Goal: Task Accomplishment & Management: Manage account settings

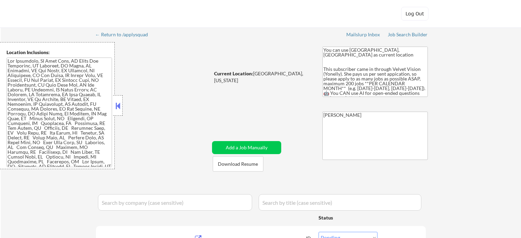
select select ""pending""
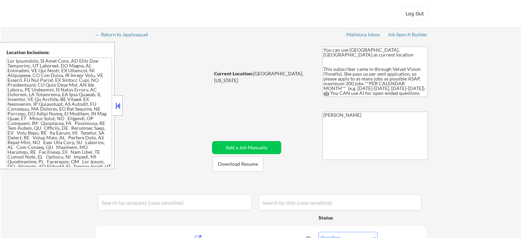
select select ""pending""
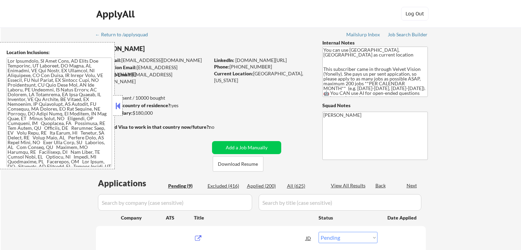
select select ""pending""
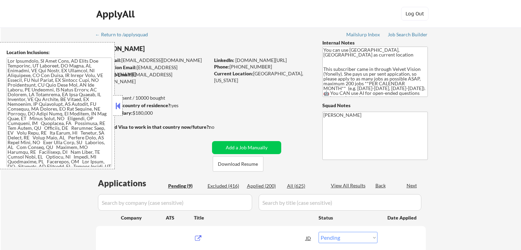
select select ""pending""
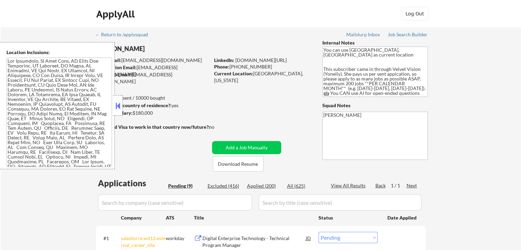
click at [115, 108] on button at bounding box center [118, 106] width 8 height 10
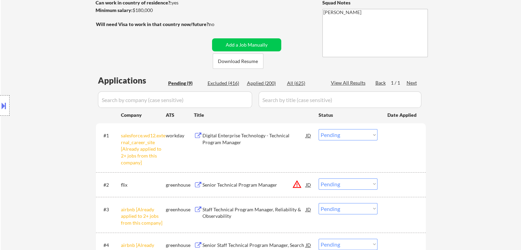
drag, startPoint x: 60, startPoint y: 113, endPoint x: 119, endPoint y: 118, distance: 59.2
click at [61, 113] on div "Location Inclusions:" at bounding box center [61, 105] width 123 height 127
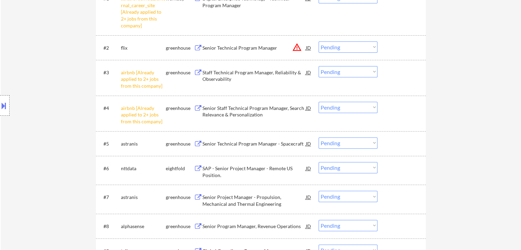
click at [501, 118] on div "← Return to /applysquad Mailslurp Inbox Job Search Builder Raya Abdykulova User…" at bounding box center [261, 41] width 520 height 506
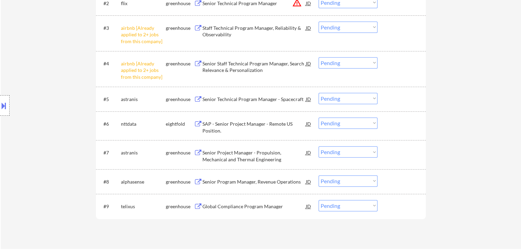
scroll to position [377, 0]
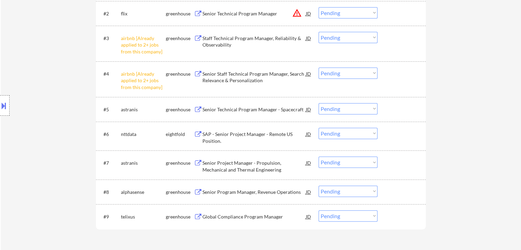
click at [477, 99] on div "← Return to /applysquad Mailslurp Inbox Job Search Builder Raya Abdykulova User…" at bounding box center [261, 6] width 520 height 506
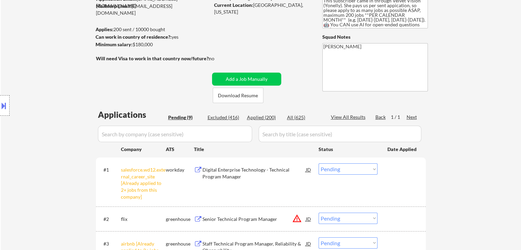
scroll to position [0, 0]
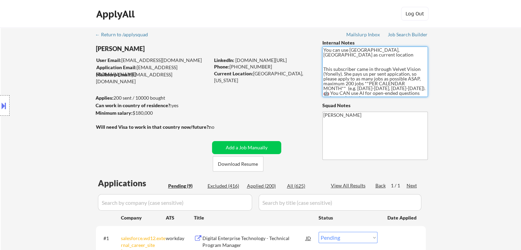
click at [362, 58] on textarea "You can use [GEOGRAPHIC_DATA], [GEOGRAPHIC_DATA] as current location This subsc…" at bounding box center [374, 72] width 105 height 50
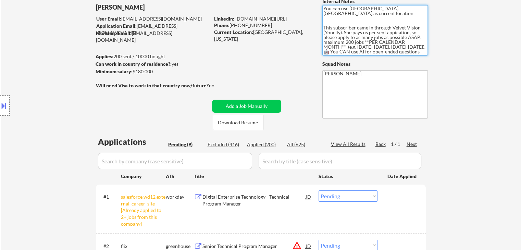
scroll to position [46, 0]
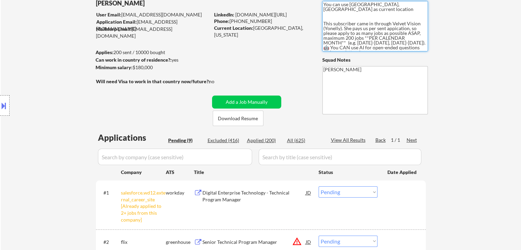
click at [486, 77] on div "← Return to /applysquad Mailslurp Inbox Job Search Builder Raya Abdykulova User…" at bounding box center [261, 235] width 520 height 506
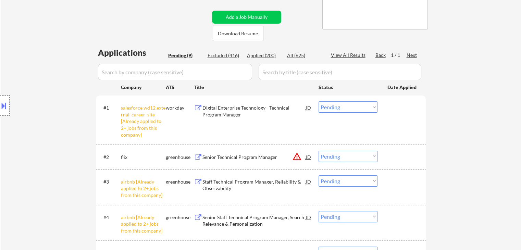
scroll to position [148, 0]
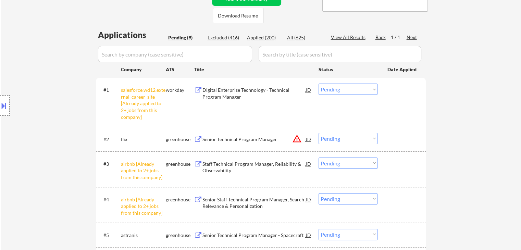
drag, startPoint x: 59, startPoint y: 90, endPoint x: 185, endPoint y: 14, distance: 147.2
click at [60, 88] on div "Location Inclusions:" at bounding box center [61, 105] width 123 height 127
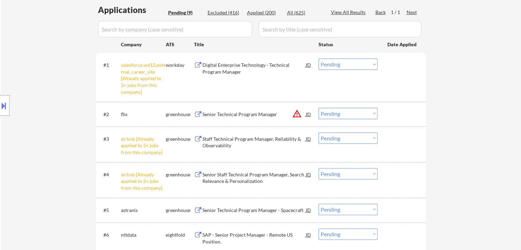
scroll to position [183, 0]
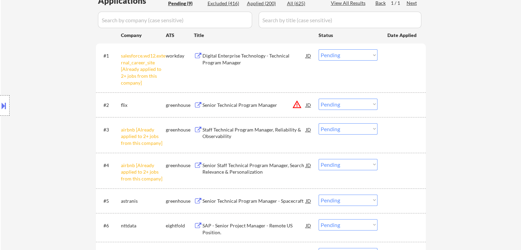
click at [347, 56] on select "Choose an option... Pending Applied Excluded (Questions) Excluded (Expired) Exc…" at bounding box center [347, 54] width 59 height 11
click at [318, 49] on select "Choose an option... Pending Applied Excluded (Questions) Excluded (Expired) Exc…" at bounding box center [347, 54] width 59 height 11
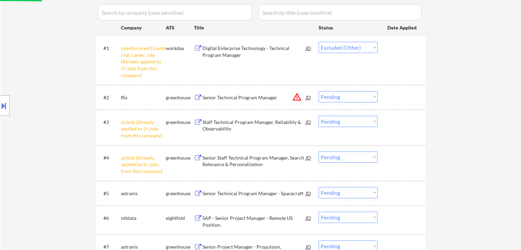
scroll to position [251, 0]
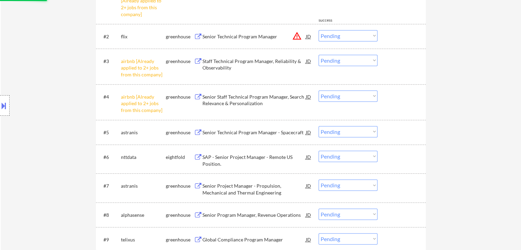
select select ""pending""
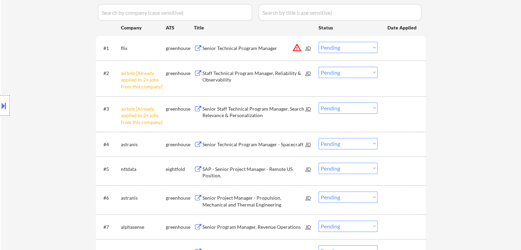
scroll to position [183, 0]
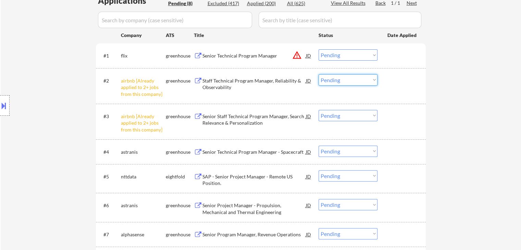
drag, startPoint x: 342, startPoint y: 80, endPoint x: 340, endPoint y: 84, distance: 3.8
click at [342, 80] on select "Choose an option... Pending Applied Excluded (Questions) Excluded (Expired) Exc…" at bounding box center [347, 79] width 59 height 11
click at [318, 74] on select "Choose an option... Pending Applied Excluded (Questions) Excluded (Expired) Exc…" at bounding box center [347, 79] width 59 height 11
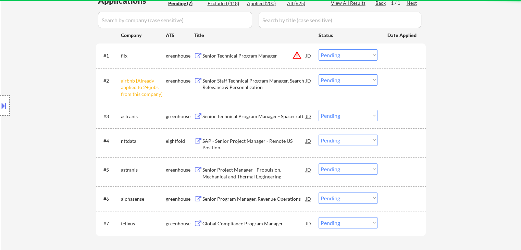
drag, startPoint x: 354, startPoint y: 79, endPoint x: 352, endPoint y: 83, distance: 4.1
click at [353, 79] on select "Choose an option... Pending Applied Excluded (Questions) Excluded (Expired) Exc…" at bounding box center [347, 79] width 59 height 11
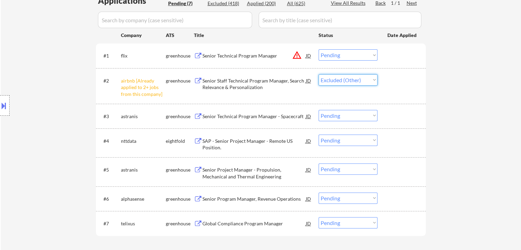
click at [318, 74] on select "Choose an option... Pending Applied Excluded (Questions) Excluded (Expired) Exc…" at bounding box center [347, 79] width 59 height 11
select select ""pending""
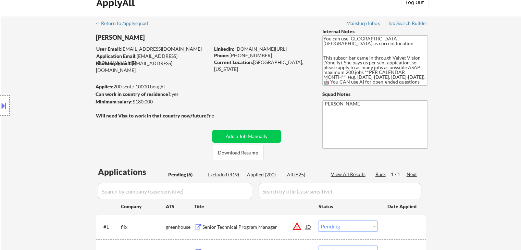
scroll to position [0, 0]
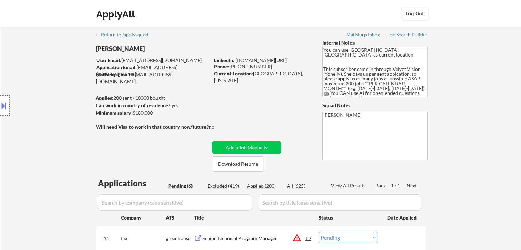
click at [271, 104] on div "← Return to /applysquad Mailslurp Inbox Job Search Builder Raya Abdykulova User…" at bounding box center [261, 217] width 342 height 380
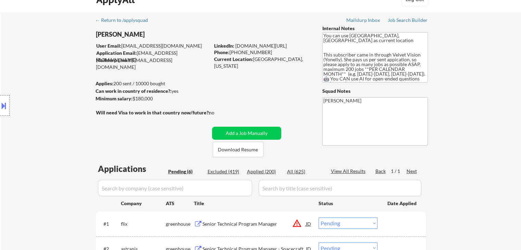
scroll to position [171, 0]
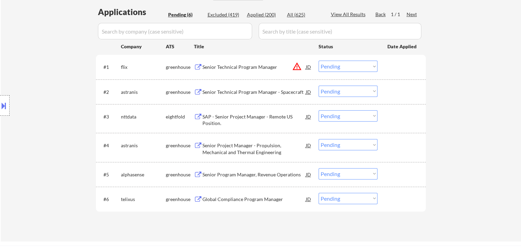
click at [465, 66] on div "← Return to /applysquad Mailslurp Inbox Job Search Builder Raya Abdykulova User…" at bounding box center [261, 48] width 520 height 385
click at [296, 67] on button "warning_amber" at bounding box center [297, 67] width 10 height 10
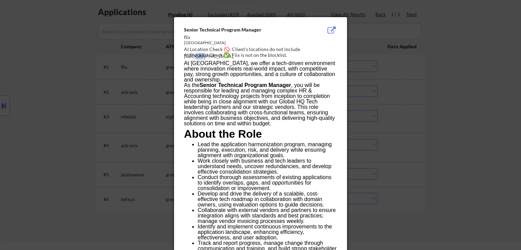
drag, startPoint x: 321, startPoint y: 47, endPoint x: 307, endPoint y: 50, distance: 14.3
click at [308, 50] on div "AI Location Check 🚫: Client's locations do not include Dallas." at bounding box center [262, 52] width 156 height 13
click at [303, 49] on div "AI Location Check 🚫: Client's locations do not include Dallas." at bounding box center [262, 52] width 156 height 13
copy div "allas."
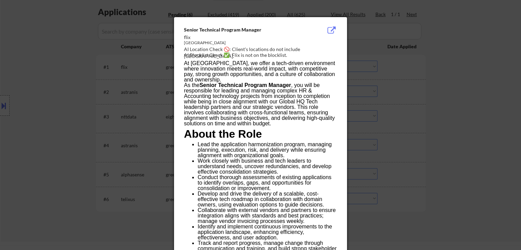
click at [433, 86] on div at bounding box center [260, 125] width 521 height 250
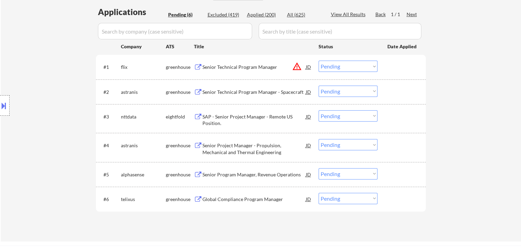
click at [1, 100] on button at bounding box center [4, 105] width 8 height 11
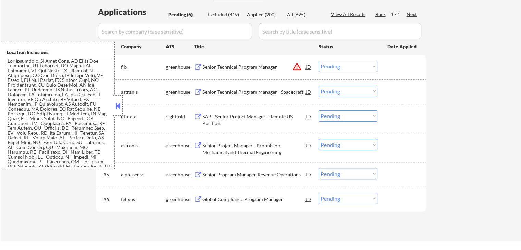
click at [120, 105] on button at bounding box center [118, 106] width 8 height 10
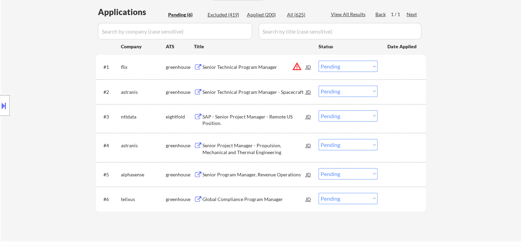
drag, startPoint x: 374, startPoint y: 64, endPoint x: 373, endPoint y: 71, distance: 6.2
click at [374, 64] on select "Choose an option... Pending Applied Excluded (Questions) Excluded (Expired) Exc…" at bounding box center [347, 66] width 59 height 11
click at [318, 61] on select "Choose an option... Pending Applied Excluded (Questions) Excluded (Expired) Exc…" at bounding box center [347, 66] width 59 height 11
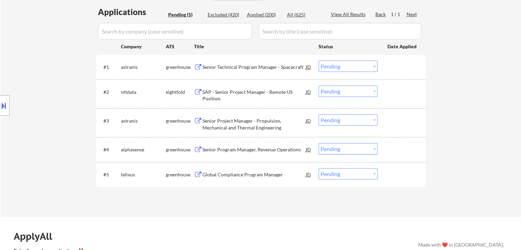
click at [460, 115] on div "← Return to /applysquad Mailslurp Inbox Job Search Builder Raya Abdykulova User…" at bounding box center [261, 36] width 520 height 361
click at [236, 65] on div "Senior Technical Program Manager - Spacecraft" at bounding box center [253, 67] width 103 height 7
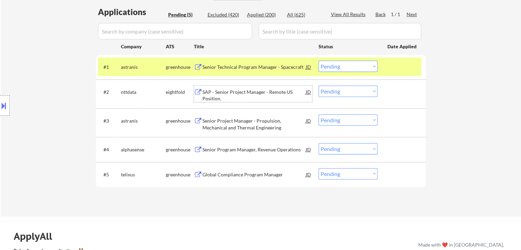
click at [238, 99] on div "SAP - Senior Project Manager - Remote US Position." at bounding box center [253, 95] width 103 height 13
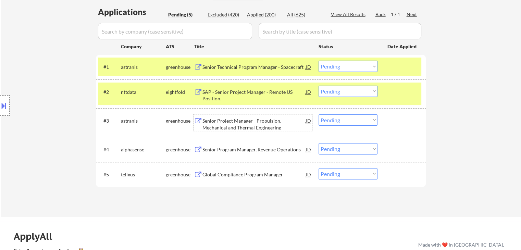
click at [233, 127] on div "Senior Project Manager - Propulsion, Mechanical and Thermal Engineering" at bounding box center [253, 123] width 103 height 13
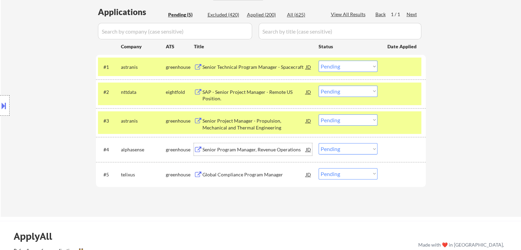
click at [242, 145] on div "Senior Program Manager, Revenue Operations" at bounding box center [253, 149] width 103 height 12
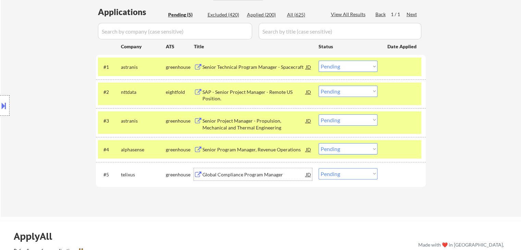
drag, startPoint x: 243, startPoint y: 178, endPoint x: 247, endPoint y: 195, distance: 18.0
click at [243, 177] on div "Global Compliance Program Manager" at bounding box center [253, 174] width 103 height 12
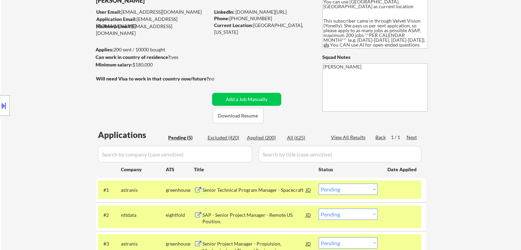
scroll to position [68, 0]
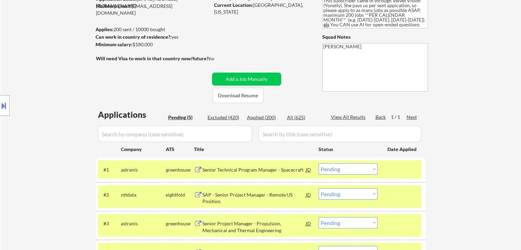
click at [171, 81] on div "← Return to /applysquad Mailslurp Inbox Job Search Builder Raya Abdykulova User…" at bounding box center [261, 136] width 342 height 355
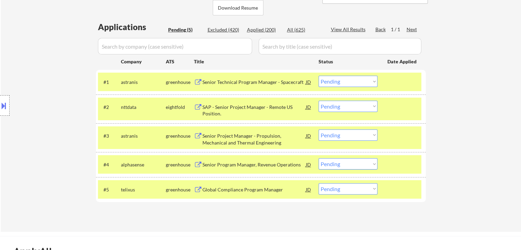
scroll to position [171, 0]
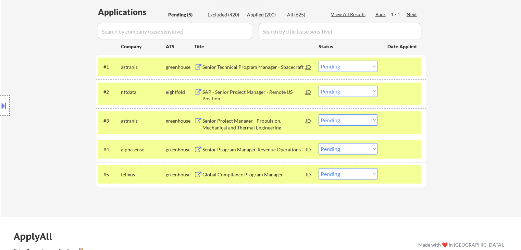
click at [350, 68] on select "Choose an option... Pending Applied Excluded (Questions) Excluded (Expired) Exc…" at bounding box center [347, 66] width 59 height 11
click at [318, 61] on select "Choose an option... Pending Applied Excluded (Questions) Excluded (Expired) Exc…" at bounding box center [347, 66] width 59 height 11
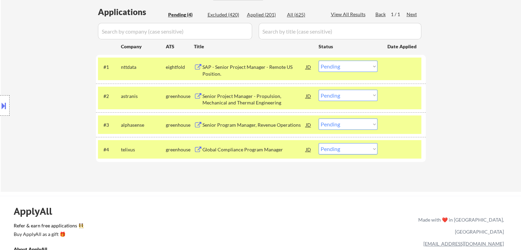
click at [0, 108] on button at bounding box center [4, 105] width 8 height 11
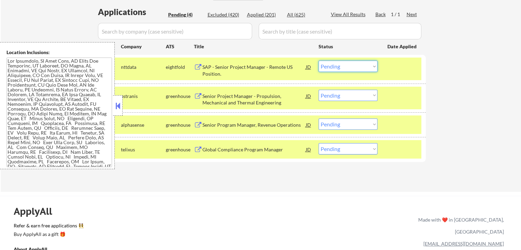
click at [333, 65] on select "Choose an option... Pending Applied Excluded (Questions) Excluded (Expired) Exc…" at bounding box center [347, 66] width 59 height 11
click at [318, 61] on select "Choose an option... Pending Applied Excluded (Questions) Excluded (Expired) Exc…" at bounding box center [347, 66] width 59 height 11
click at [119, 105] on button at bounding box center [118, 106] width 8 height 10
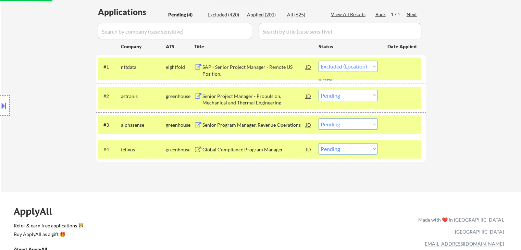
select select ""pending""
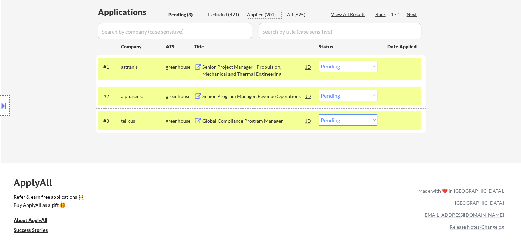
click at [256, 13] on div "Applied (201)" at bounding box center [264, 14] width 34 height 7
select select ""applied""
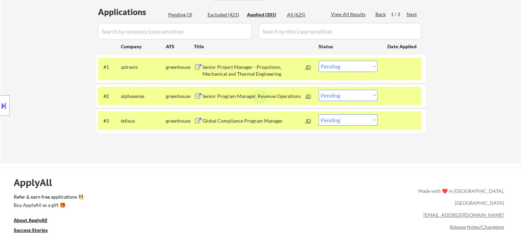
select select ""applied""
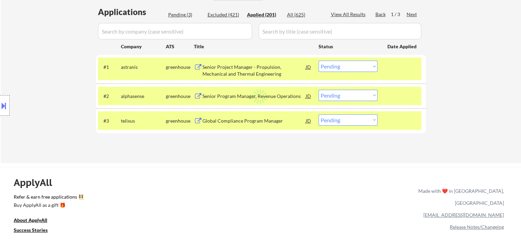
select select ""applied""
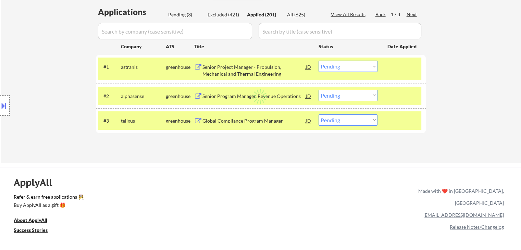
select select ""applied""
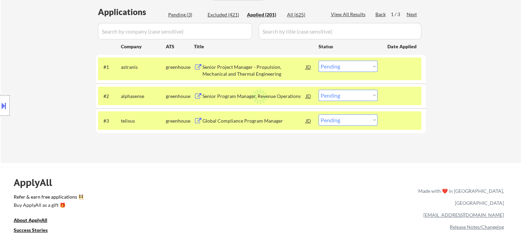
select select ""applied""
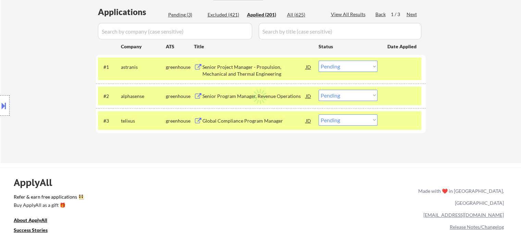
select select ""applied""
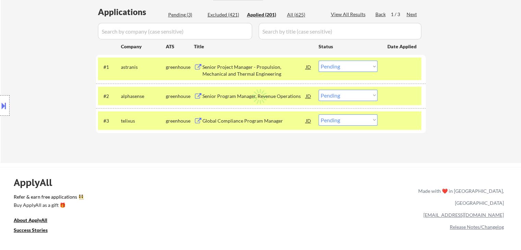
select select ""applied""
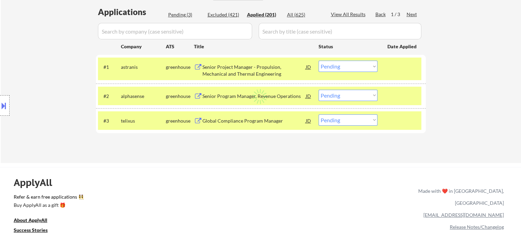
select select ""applied""
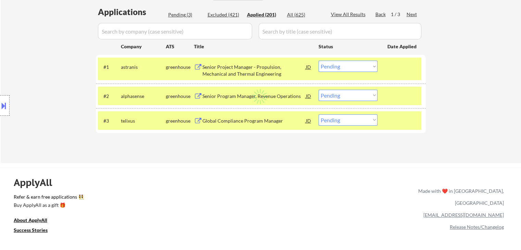
select select ""applied""
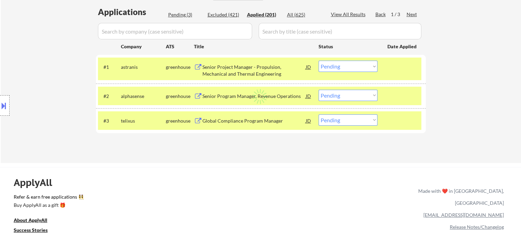
select select ""applied""
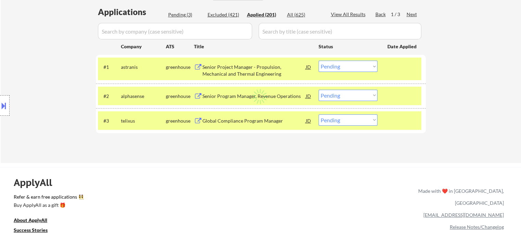
select select ""applied""
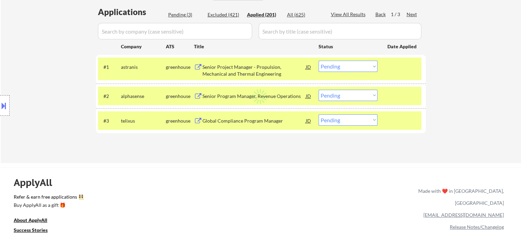
select select ""applied""
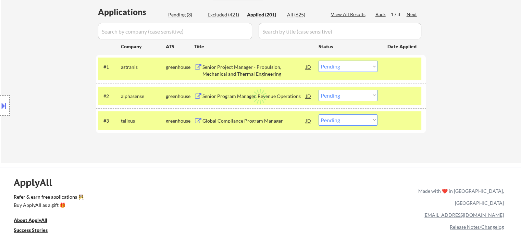
select select ""applied""
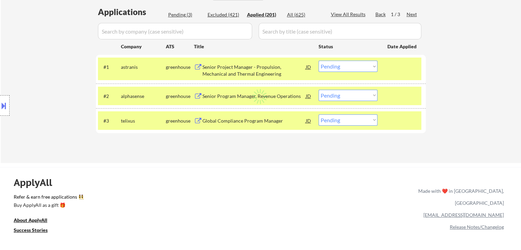
select select ""applied""
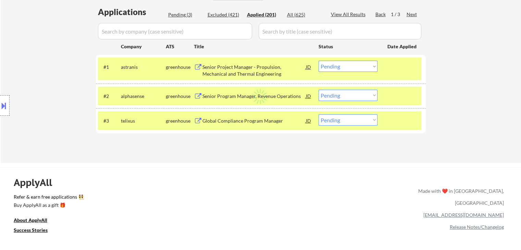
select select ""applied""
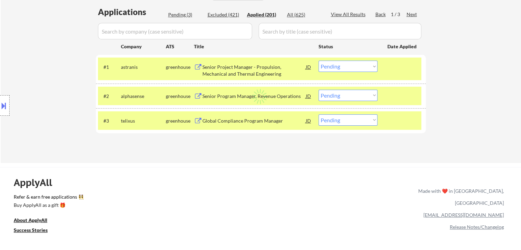
select select ""applied""
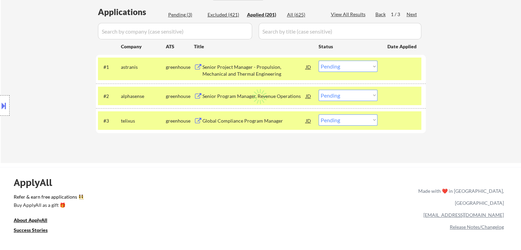
select select ""applied""
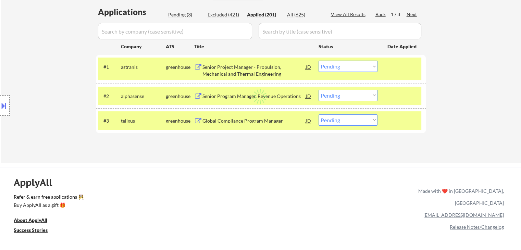
select select ""applied""
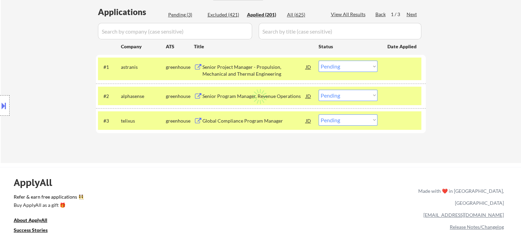
select select ""applied""
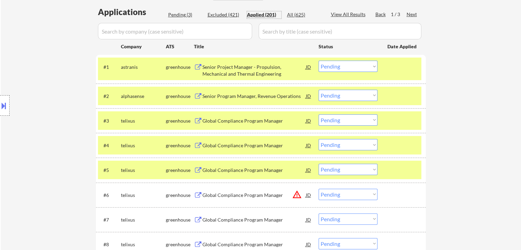
select select ""applied""
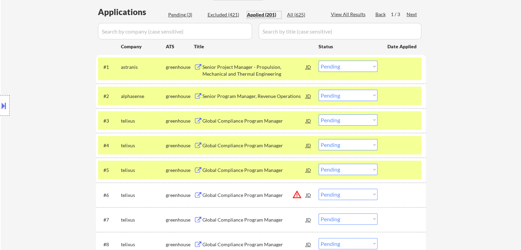
select select ""applied""
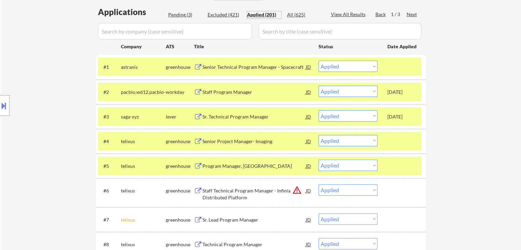
scroll to position [0, 0]
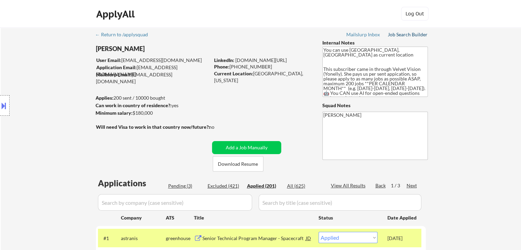
drag, startPoint x: 408, startPoint y: 34, endPoint x: 394, endPoint y: 51, distance: 21.9
click at [408, 34] on div "Job Search Builder" at bounding box center [408, 34] width 40 height 5
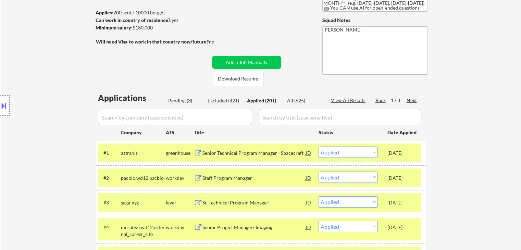
scroll to position [103, 0]
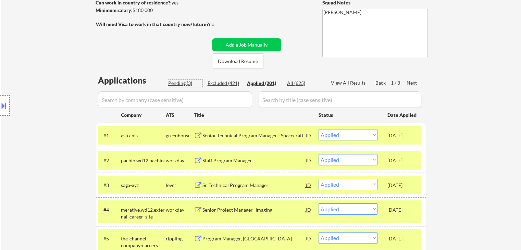
click at [176, 82] on div "Pending (3)" at bounding box center [185, 83] width 34 height 7
select select ""pending""
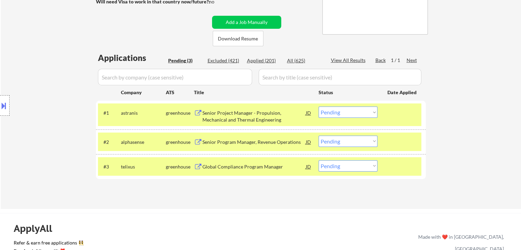
scroll to position [137, 0]
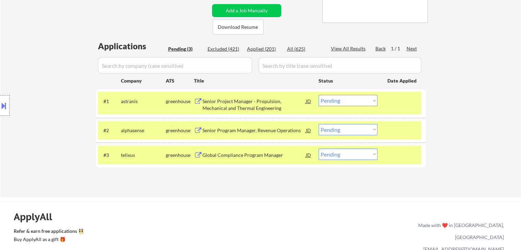
drag, startPoint x: 27, startPoint y: 112, endPoint x: 327, endPoint y: 95, distance: 300.5
click at [30, 111] on div "Location Inclusions:" at bounding box center [61, 105] width 123 height 127
click at [337, 103] on select "Choose an option... Pending Applied Excluded (Questions) Excluded (Expired) Exc…" at bounding box center [347, 100] width 59 height 11
click at [318, 95] on select "Choose an option... Pending Applied Excluded (Questions) Excluded (Expired) Exc…" at bounding box center [347, 100] width 59 height 11
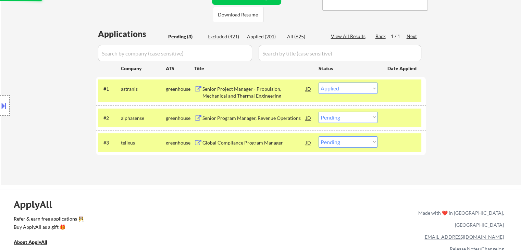
scroll to position [171, 0]
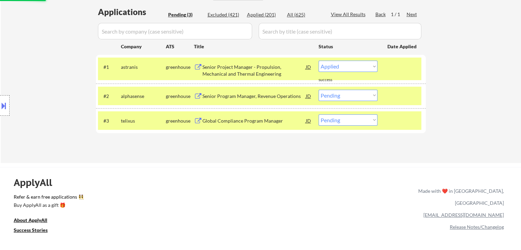
click at [74, 63] on div "Location Inclusions:" at bounding box center [61, 105] width 123 height 127
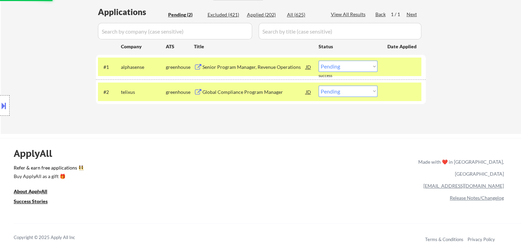
click at [15, 59] on div "Location Inclusions:" at bounding box center [61, 105] width 123 height 127
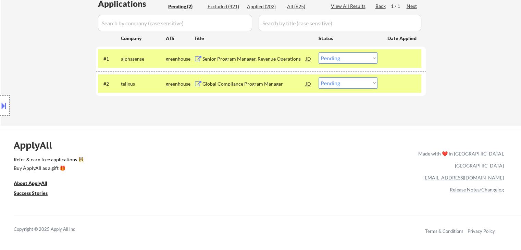
scroll to position [205, 0]
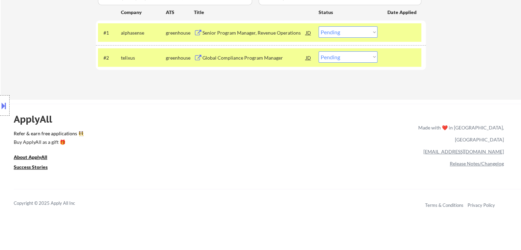
click at [74, 74] on div "Location Inclusions:" at bounding box center [61, 105] width 123 height 127
click at [231, 34] on div "Senior Program Manager, Revenue Operations" at bounding box center [253, 32] width 103 height 7
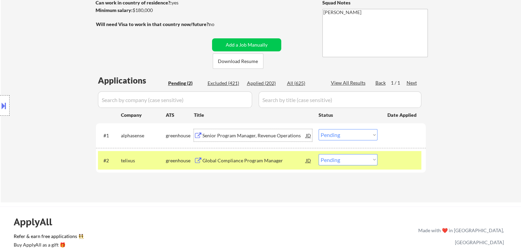
click at [80, 62] on div "Location Inclusions:" at bounding box center [61, 105] width 123 height 127
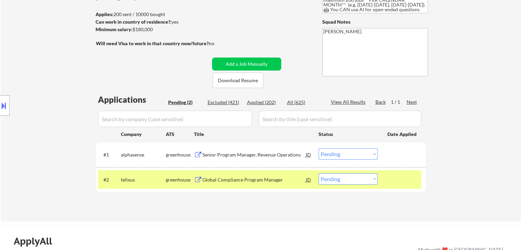
scroll to position [103, 0]
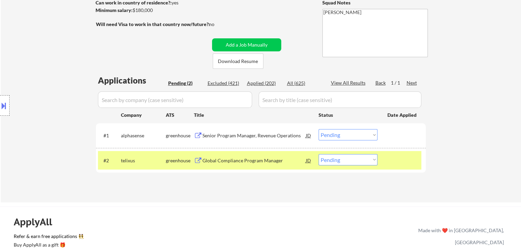
drag, startPoint x: 361, startPoint y: 137, endPoint x: 348, endPoint y: 138, distance: 12.7
click at [362, 137] on select "Choose an option... Pending Applied Excluded (Questions) Excluded (Expired) Exc…" at bounding box center [347, 134] width 59 height 11
click at [318, 129] on select "Choose an option... Pending Applied Excluded (Questions) Excluded (Expired) Exc…" at bounding box center [347, 134] width 59 height 11
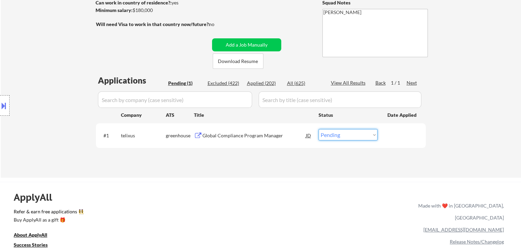
drag, startPoint x: 363, startPoint y: 131, endPoint x: 361, endPoint y: 139, distance: 8.7
click at [363, 131] on select "Choose an option... Pending Applied Excluded (Questions) Excluded (Expired) Exc…" at bounding box center [347, 134] width 59 height 11
click at [318, 129] on select "Choose an option... Pending Applied Excluded (Questions) Excluded (Expired) Exc…" at bounding box center [347, 134] width 59 height 11
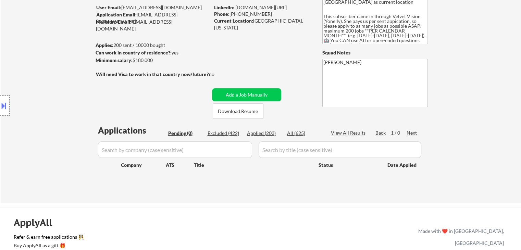
scroll to position [0, 0]
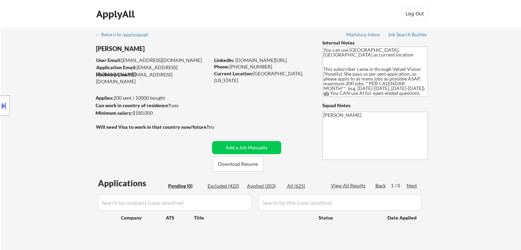
drag, startPoint x: 27, startPoint y: 119, endPoint x: 16, endPoint y: 114, distance: 11.5
click at [26, 118] on div "Location Inclusions:" at bounding box center [61, 105] width 123 height 127
click at [139, 152] on div "← Return to /applysquad Mailslurp Inbox Job Search Builder Raya Abdykulova User…" at bounding box center [261, 138] width 342 height 223
select select ""pending""
click at [468, 111] on div "← Return to /applysquad Mailslurp Inbox Job Search Builder Raya Abdykulova User…" at bounding box center [261, 141] width 520 height 228
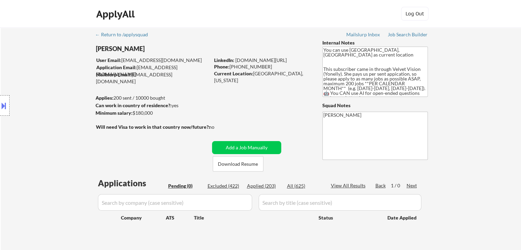
click at [280, 83] on div "Current Location: San Francisco Bay Area, California" at bounding box center [262, 76] width 97 height 13
click at [264, 108] on div "← Return to /applysquad Mailslurp Inbox Job Search Builder Raya Abdykulova User…" at bounding box center [261, 138] width 342 height 223
click at [261, 106] on div "← Return to /applysquad Mailslurp Inbox Job Search Builder Raya Abdykulova User…" at bounding box center [261, 138] width 342 height 223
click at [261, 107] on div "← Return to /applysquad Mailslurp Inbox Job Search Builder Raya Abdykulova User…" at bounding box center [261, 138] width 342 height 223
click at [263, 106] on div "← Return to /applysquad Mailslurp Inbox Job Search Builder Raya Abdykulova User…" at bounding box center [261, 138] width 342 height 223
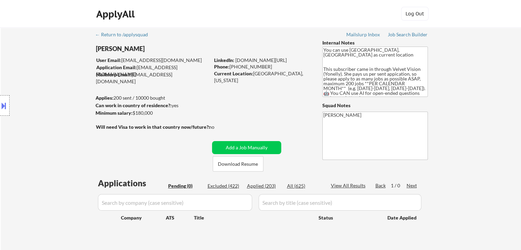
click at [263, 106] on div "← Return to /applysquad Mailslurp Inbox Job Search Builder Raya Abdykulova User…" at bounding box center [261, 138] width 342 height 223
click at [264, 106] on div "← Return to /applysquad Mailslurp Inbox Job Search Builder Raya Abdykulova User…" at bounding box center [261, 138] width 342 height 223
click at [259, 107] on div "← Return to /applysquad Mailslurp Inbox Job Search Builder Raya Abdykulova User…" at bounding box center [261, 138] width 342 height 223
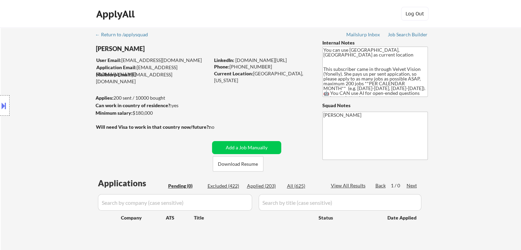
click at [259, 107] on div "← Return to /applysquad Mailslurp Inbox Job Search Builder Raya Abdykulova User…" at bounding box center [261, 138] width 342 height 223
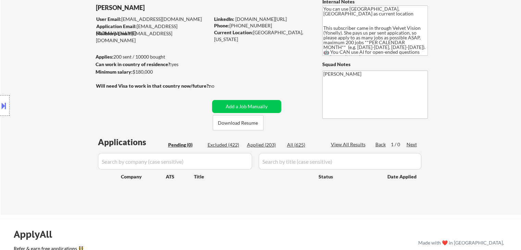
scroll to position [68, 0]
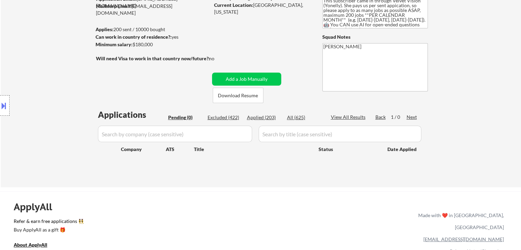
click at [271, 38] on div "← Return to /applysquad Mailslurp Inbox Job Search Builder Raya Abdykulova User…" at bounding box center [261, 70] width 342 height 223
click at [278, 40] on div "← Return to /applysquad Mailslurp Inbox Job Search Builder Raya Abdykulova User…" at bounding box center [261, 70] width 342 height 223
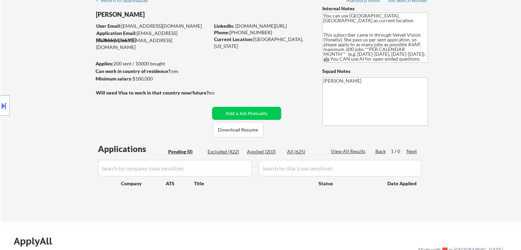
click at [271, 58] on div "← Return to /applysquad Mailslurp Inbox Job Search Builder Raya Abdykulova User…" at bounding box center [261, 104] width 342 height 223
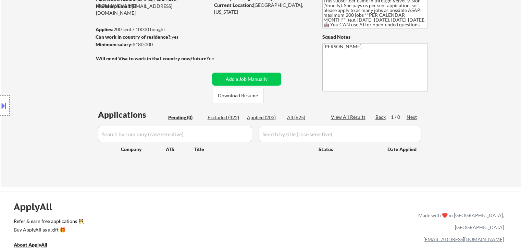
click at [270, 43] on div "← Return to /applysquad Mailslurp Inbox Job Search Builder Raya Abdykulova User…" at bounding box center [261, 70] width 342 height 223
click at [268, 43] on div "← Return to /applysquad Mailslurp Inbox Job Search Builder Raya Abdykulova User…" at bounding box center [261, 70] width 342 height 223
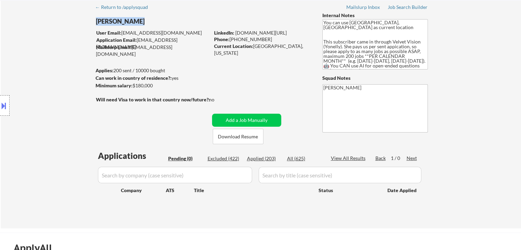
scroll to position [0, 0]
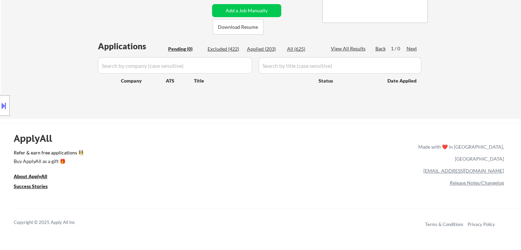
click at [60, 33] on div "← Return to /applysquad Mailslurp Inbox Job Search Builder Raya Abdykulova User…" at bounding box center [261, 4] width 520 height 228
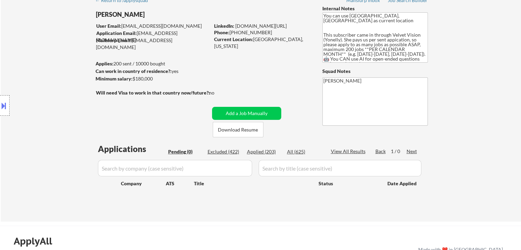
click at [302, 113] on div "← Return to /applysquad Mailslurp Inbox Job Search Builder Raya Abdykulova User…" at bounding box center [261, 104] width 342 height 223
click at [262, 73] on div "← Return to /applysquad Mailslurp Inbox Job Search Builder Raya Abdykulova User…" at bounding box center [261, 104] width 342 height 223
click at [63, 108] on div "Location Inclusions:" at bounding box center [61, 105] width 123 height 127
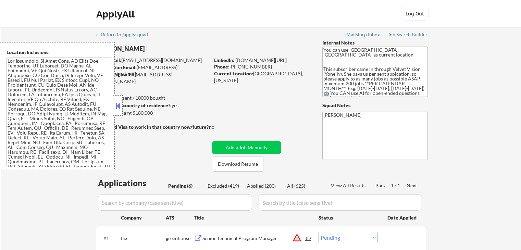
select select ""pending""
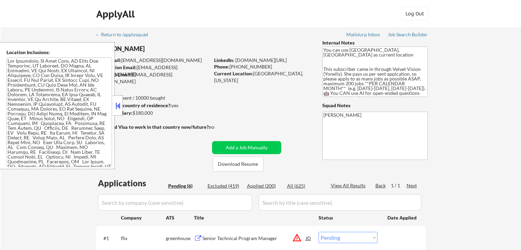
select select ""pending""
drag, startPoint x: 117, startPoint y: 104, endPoint x: 122, endPoint y: 111, distance: 7.4
click at [118, 104] on button at bounding box center [118, 106] width 8 height 10
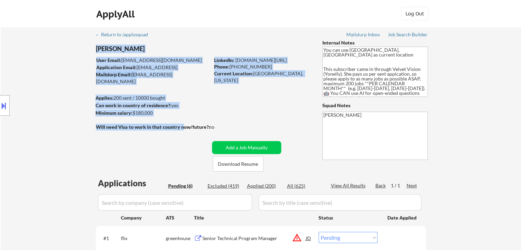
drag, startPoint x: 183, startPoint y: 124, endPoint x: 145, endPoint y: 142, distance: 41.8
click at [140, 120] on div "← Return to /applysquad Mailslurp Inbox Job Search Builder Raya Abdykulova User…" at bounding box center [261, 217] width 342 height 380
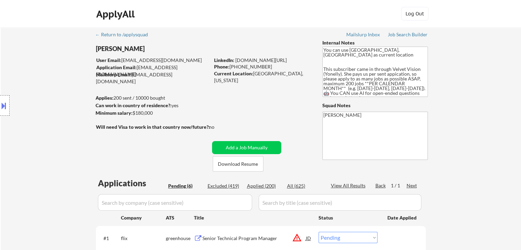
click at [145, 142] on div "← Return to /applysquad Mailslurp Inbox Job Search Builder Raya Abdykulova User…" at bounding box center [261, 217] width 342 height 380
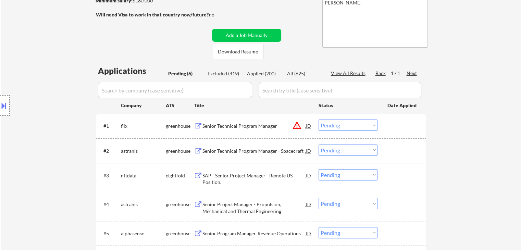
scroll to position [137, 0]
